Goal: Communication & Community: Answer question/provide support

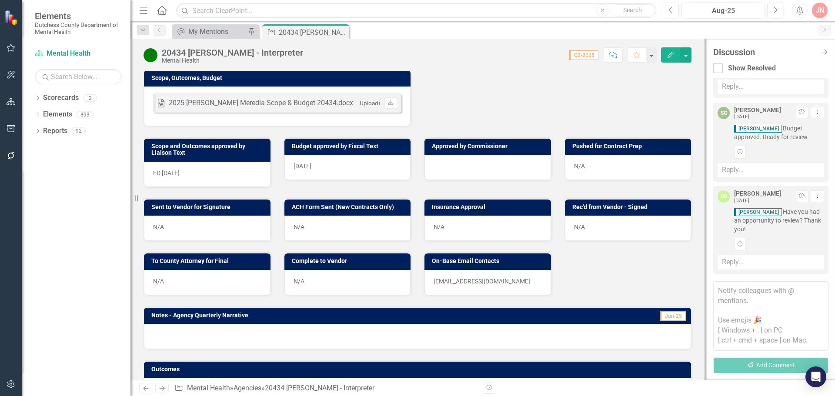
scroll to position [283, 0]
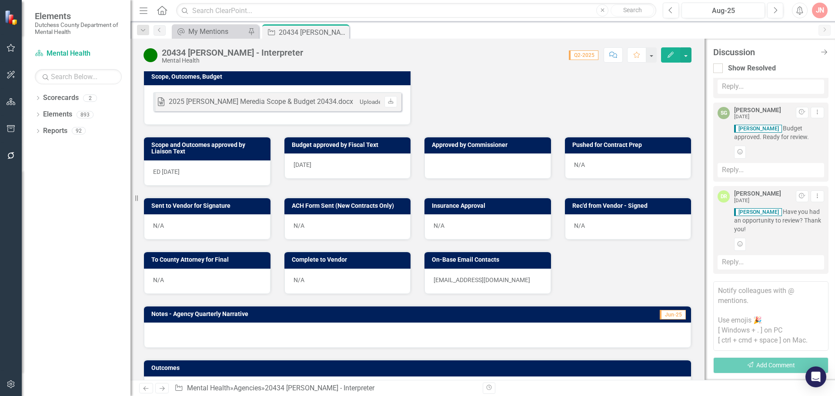
click at [467, 161] on div at bounding box center [487, 165] width 127 height 25
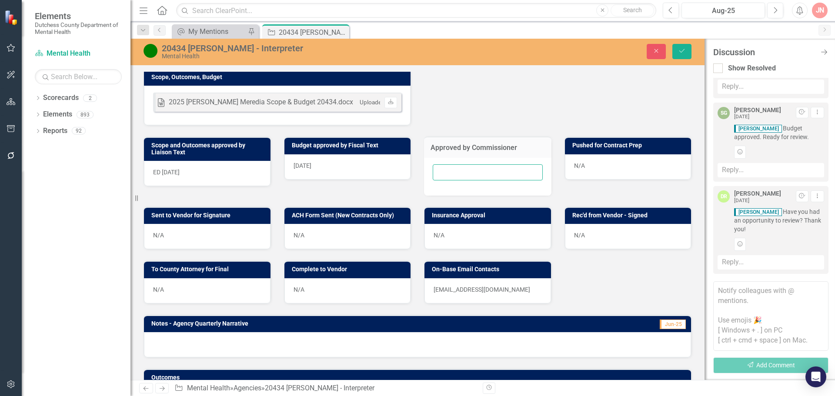
click at [445, 171] on input "text" at bounding box center [488, 172] width 110 height 16
type input "[DATE]"
click at [680, 50] on icon "Save" at bounding box center [682, 51] width 8 height 6
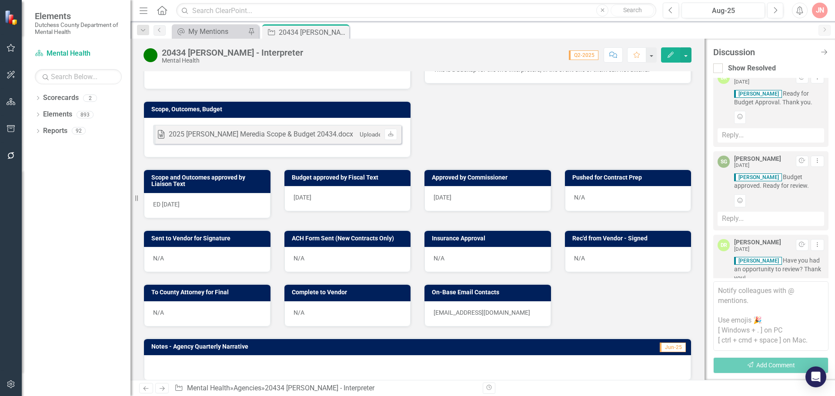
scroll to position [270, 0]
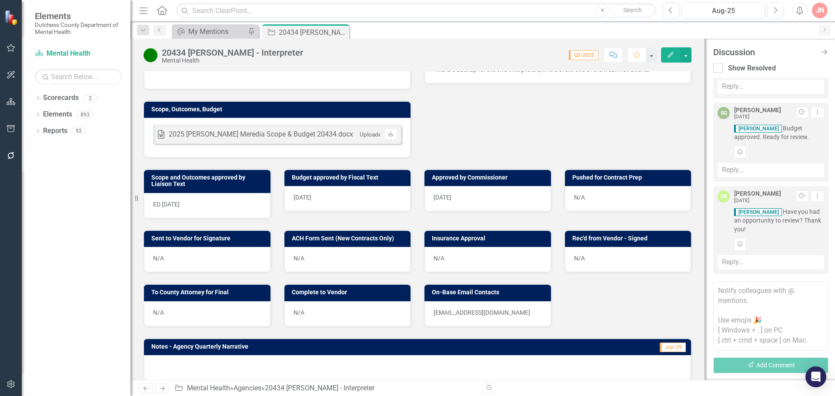
click at [746, 300] on textarea at bounding box center [770, 316] width 115 height 70
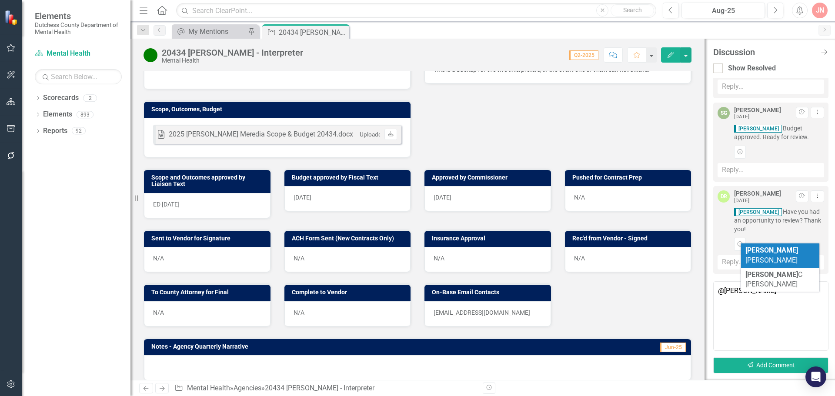
click at [779, 251] on span "[PERSON_NAME]" at bounding box center [771, 255] width 53 height 18
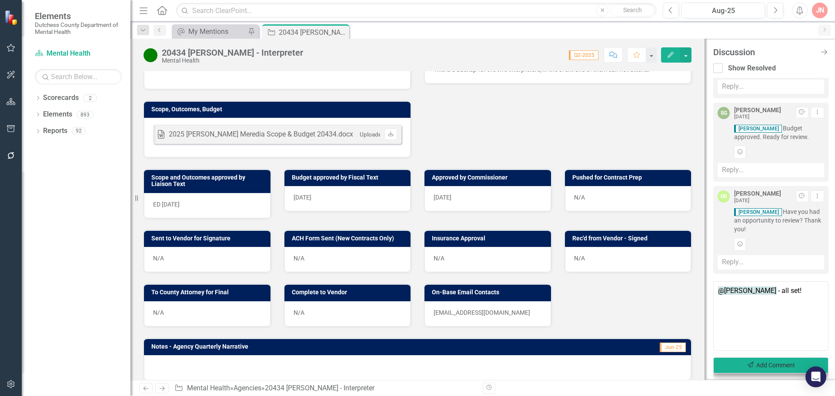
type textarea "@[PERSON_NAME] - all set!"
click at [757, 366] on button "Send Add Comment" at bounding box center [770, 365] width 115 height 16
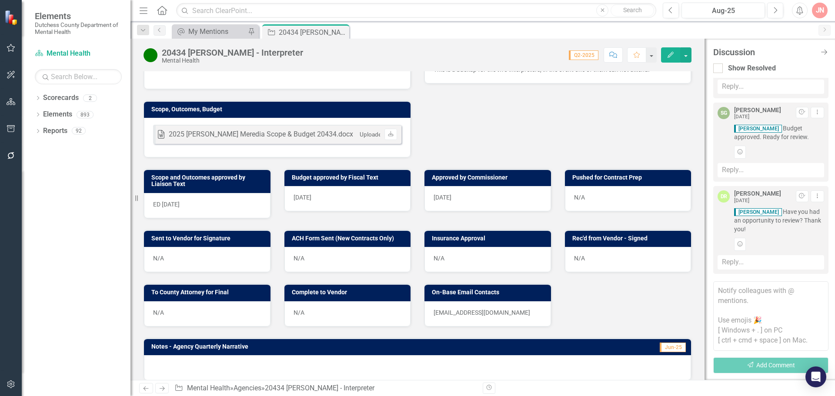
scroll to position [345, 0]
